Goal: Navigation & Orientation: Find specific page/section

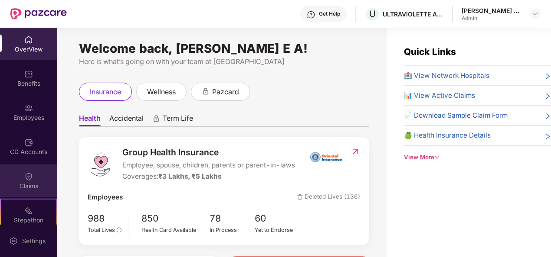
click at [30, 174] on img at bounding box center [28, 177] width 9 height 9
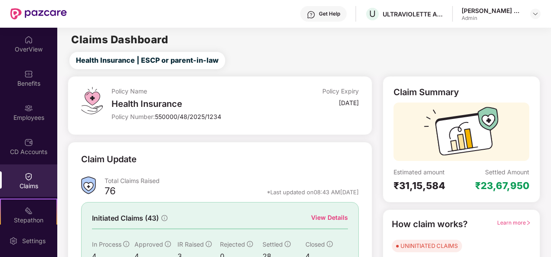
click at [337, 215] on div "View Details" at bounding box center [329, 218] width 37 height 10
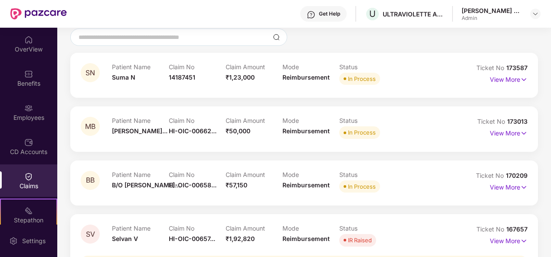
scroll to position [87, 0]
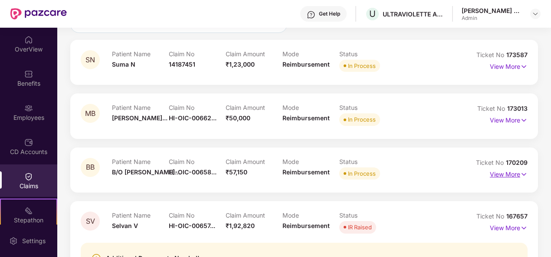
click at [507, 172] on p "View More" at bounding box center [508, 174] width 38 height 12
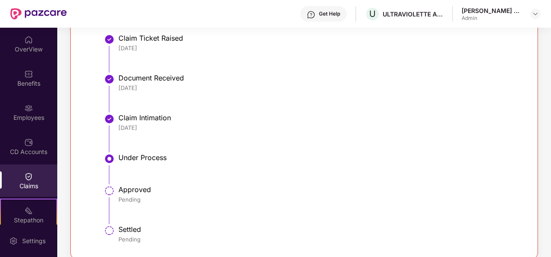
scroll to position [260, 0]
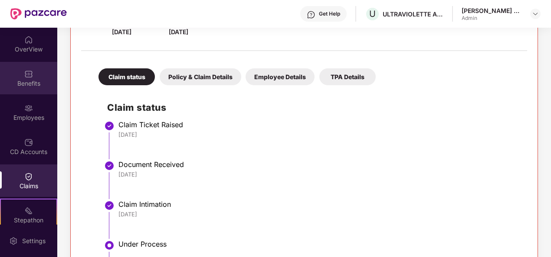
click at [25, 86] on div "Benefits" at bounding box center [28, 83] width 57 height 9
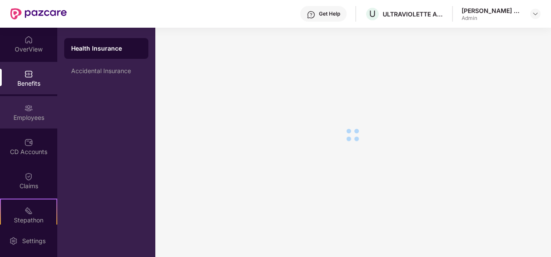
click at [33, 112] on div "Employees" at bounding box center [28, 112] width 57 height 33
